Goal: Find specific page/section: Find specific page/section

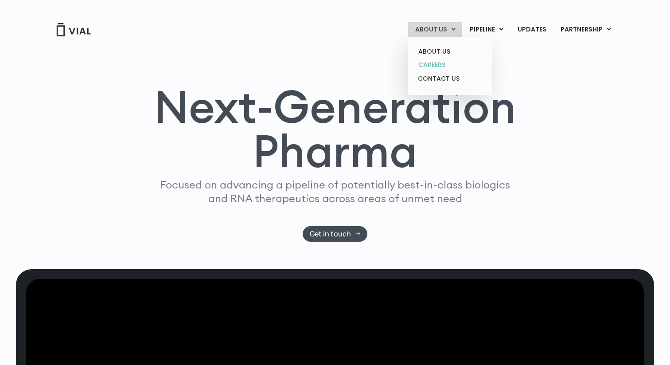
click at [439, 66] on link "CAREERS" at bounding box center [450, 65] width 78 height 14
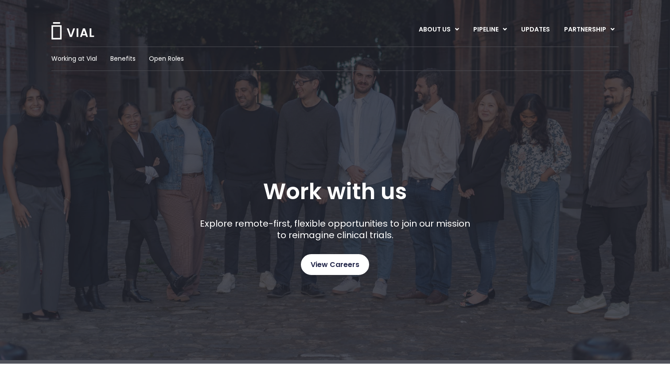
click at [340, 266] on span "View Careers" at bounding box center [335, 265] width 49 height 12
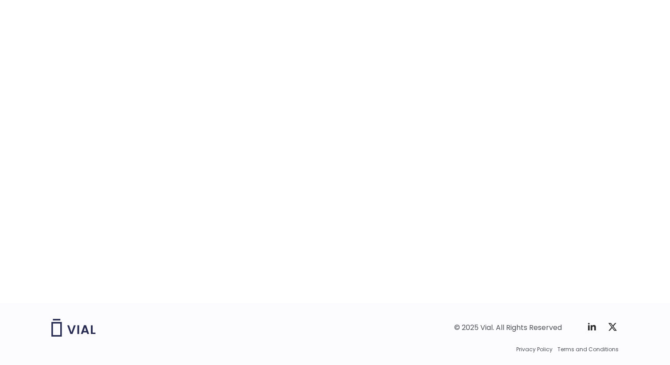
scroll to position [1349, 0]
